Goal: Obtain resource: Obtain resource

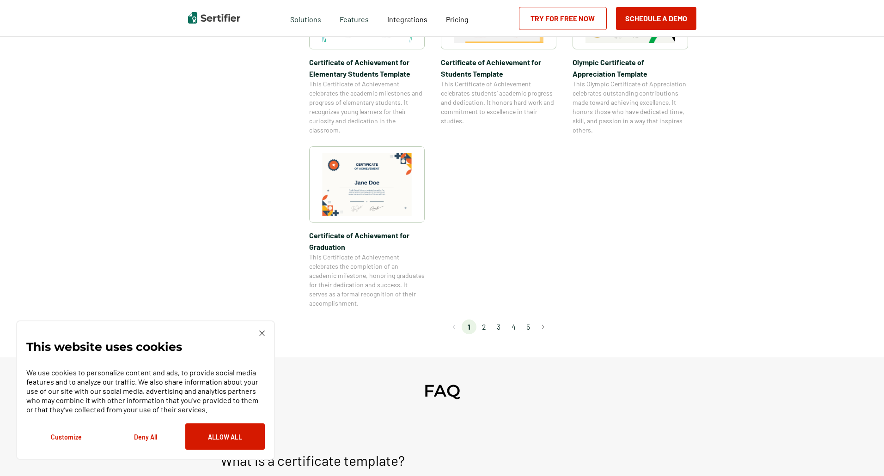
scroll to position [693, 0]
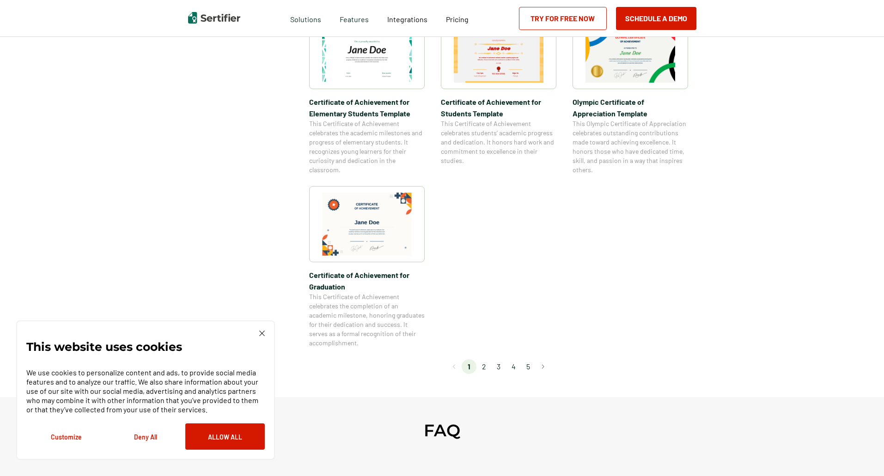
click at [483, 364] on li "2" at bounding box center [483, 366] width 15 height 15
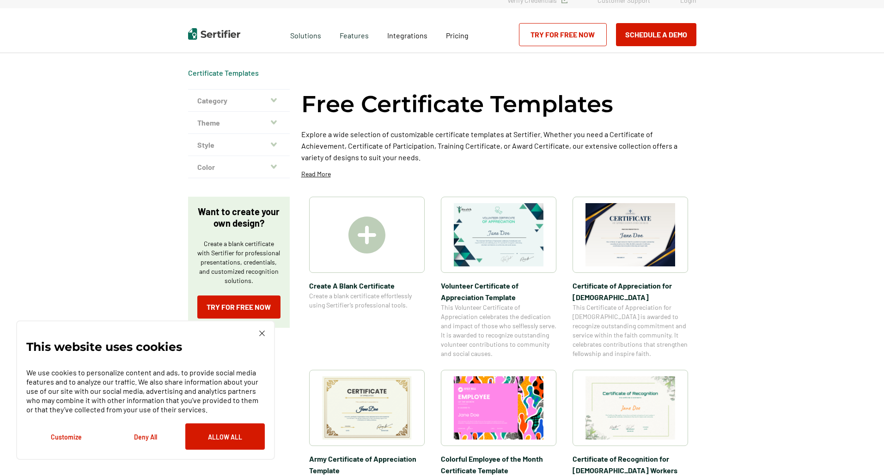
scroll to position [0, 0]
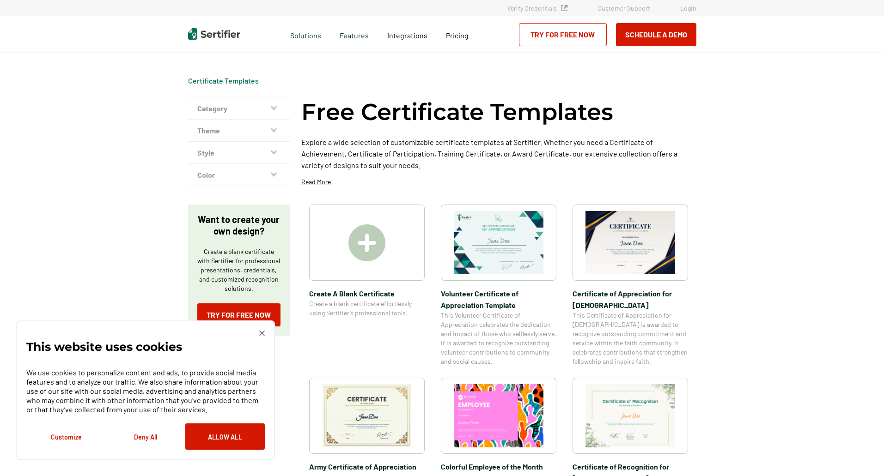
click at [367, 414] on img at bounding box center [367, 415] width 90 height 63
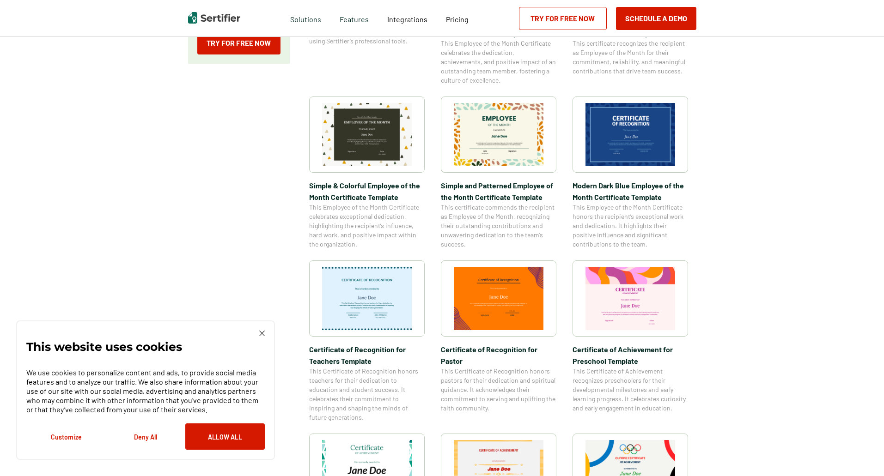
scroll to position [416, 0]
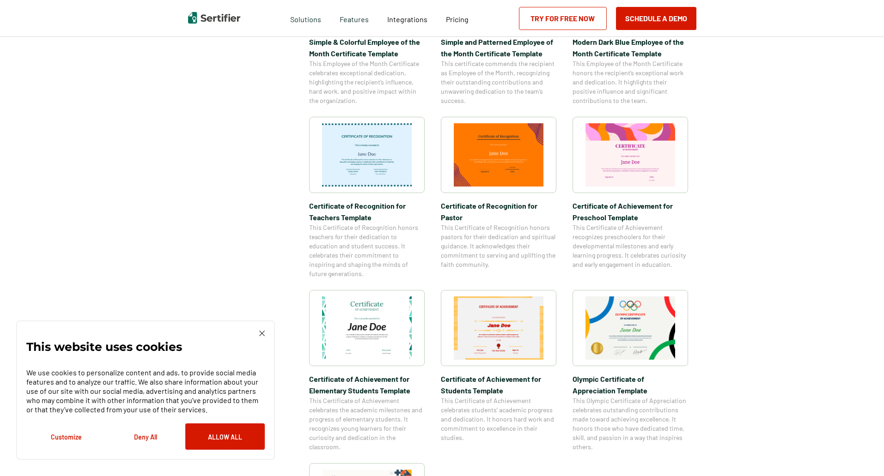
click at [382, 310] on img at bounding box center [367, 328] width 90 height 63
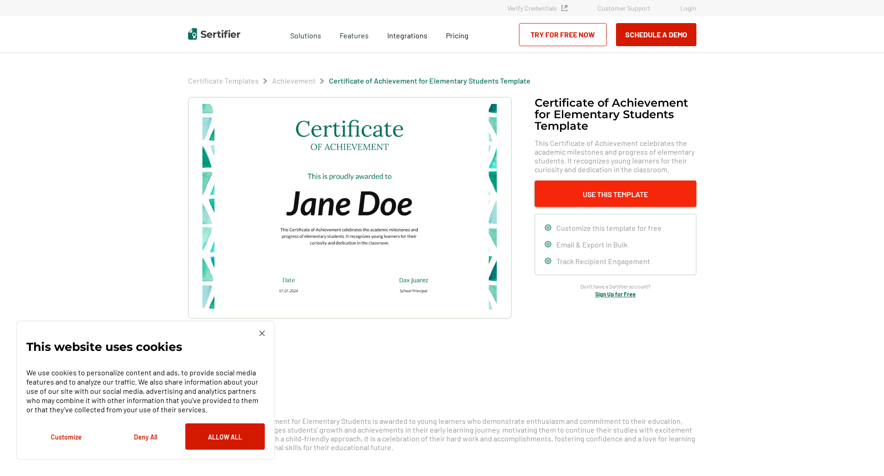
click at [625, 196] on button "Use This Template" at bounding box center [616, 194] width 162 height 26
